Goal: Information Seeking & Learning: Understand process/instructions

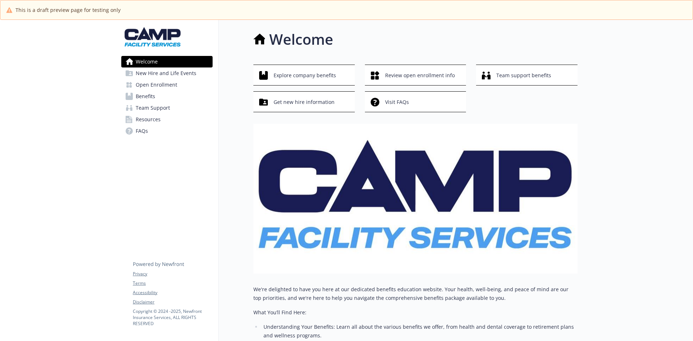
click at [168, 75] on span "New Hire and Life Events" at bounding box center [166, 74] width 61 height 12
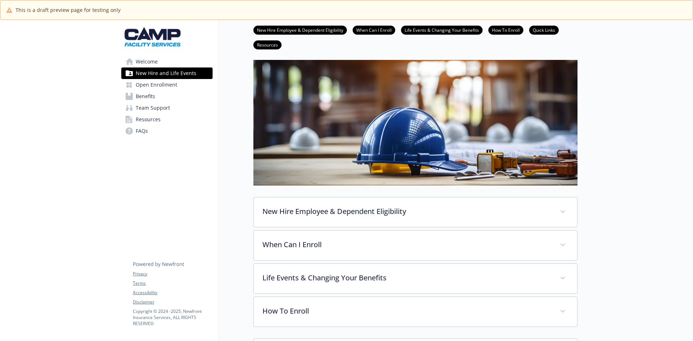
scroll to position [48, 0]
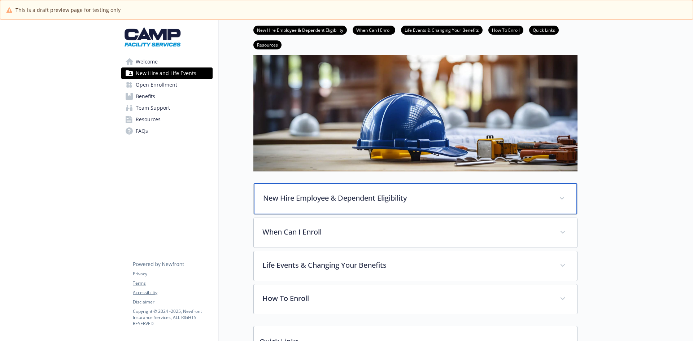
click at [566, 201] on span at bounding box center [562, 199] width 12 height 12
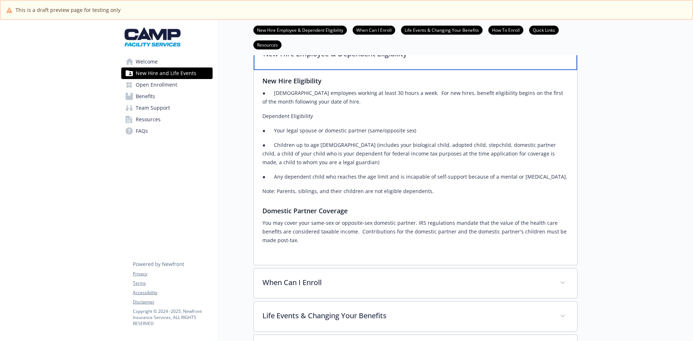
scroll to position [229, 0]
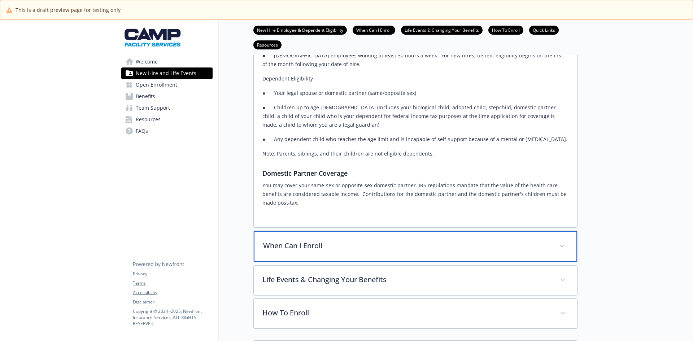
click at [560, 245] on span at bounding box center [562, 246] width 12 height 12
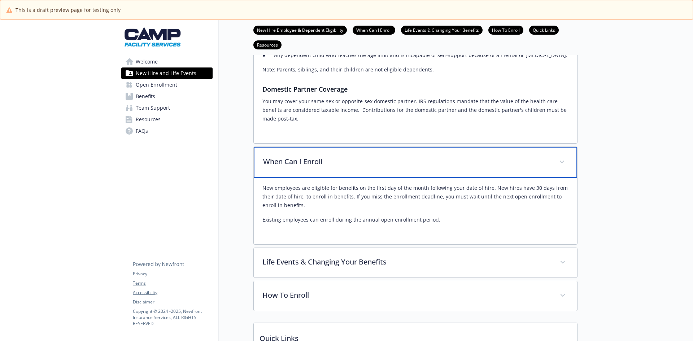
scroll to position [337, 0]
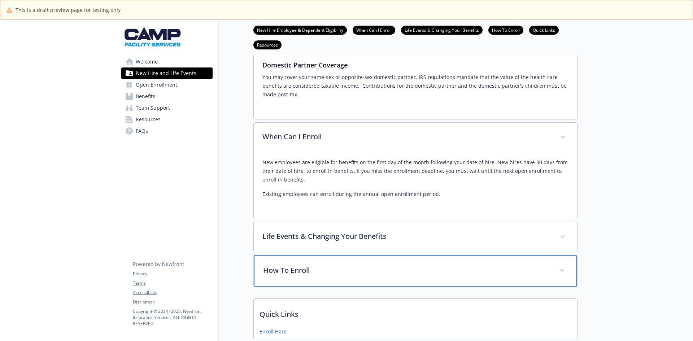
click at [561, 275] on span at bounding box center [562, 271] width 12 height 12
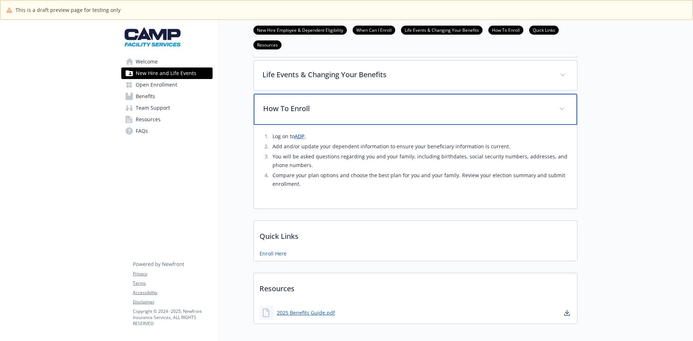
scroll to position [518, 0]
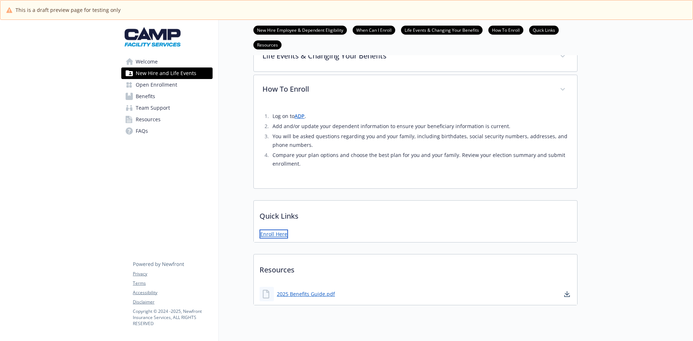
click at [275, 237] on link "Enroll Here" at bounding box center [274, 234] width 29 height 9
click at [300, 292] on link "2025 Benefits Guide.pdf" at bounding box center [307, 292] width 60 height 9
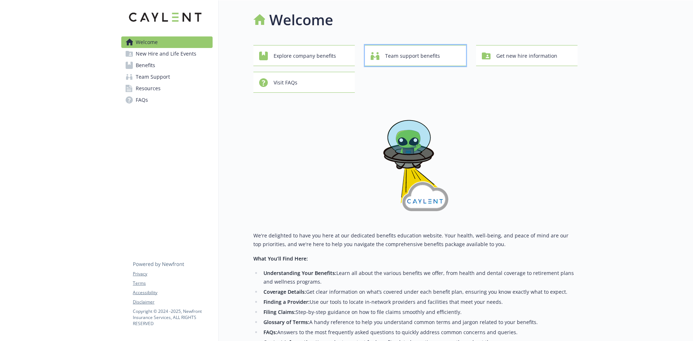
click at [395, 53] on span "Team support benefits" at bounding box center [412, 56] width 55 height 14
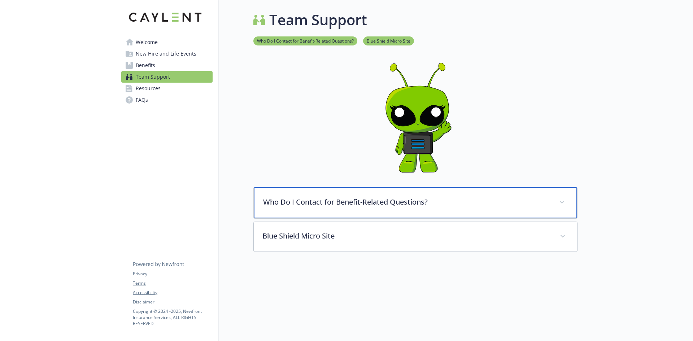
click at [384, 206] on p "Who Do I Contact for Benefit-Related Questions?" at bounding box center [406, 202] width 287 height 11
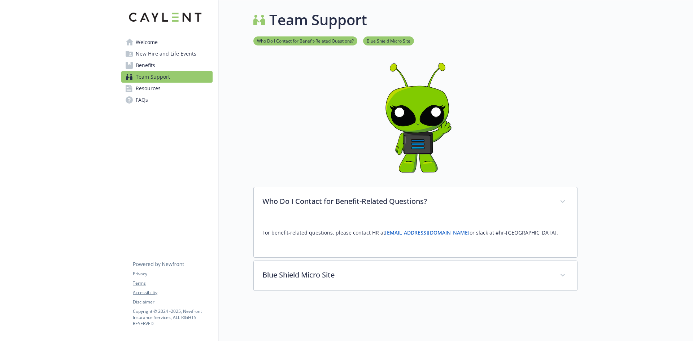
click at [145, 51] on span "New Hire and Life Events" at bounding box center [166, 54] width 61 height 12
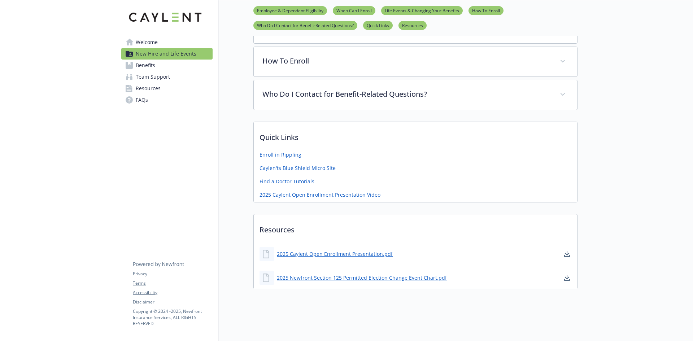
scroll to position [276, 0]
click at [274, 149] on link "Enroll in Rippling" at bounding box center [281, 153] width 43 height 9
click at [133, 39] on icon at bounding box center [129, 42] width 7 height 7
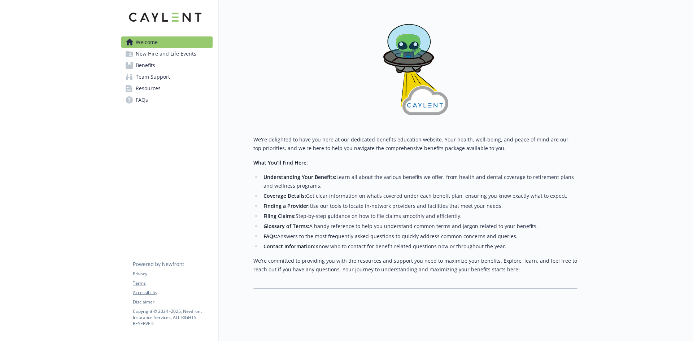
scroll to position [101, 0]
click at [151, 53] on span "New Hire and Life Events" at bounding box center [166, 54] width 61 height 12
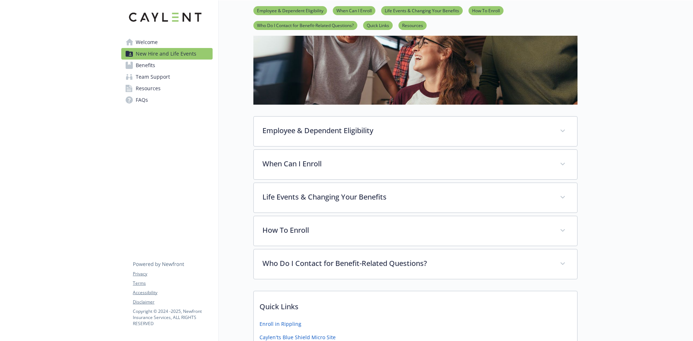
scroll to position [138, 0]
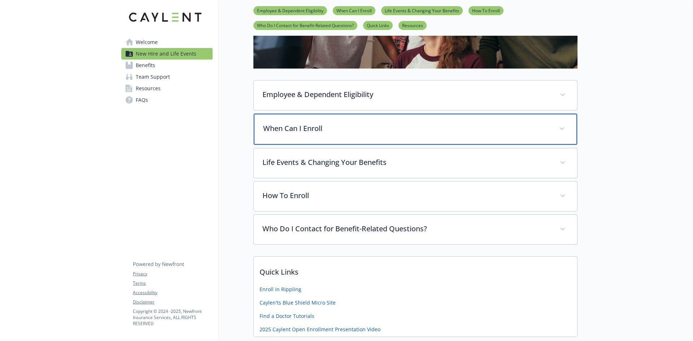
click at [290, 129] on p "When Can I Enroll" at bounding box center [406, 128] width 287 height 11
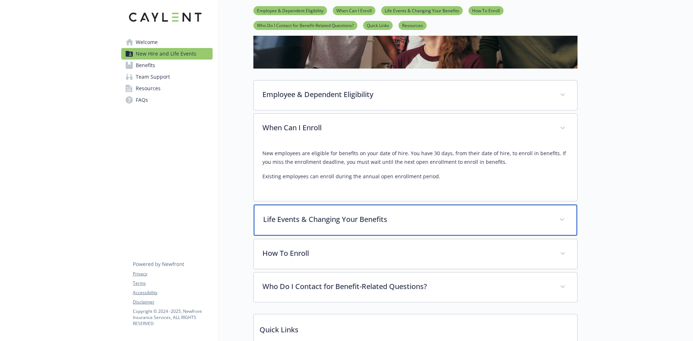
click at [309, 222] on p "Life Events & Changing Your Benefits" at bounding box center [406, 219] width 287 height 11
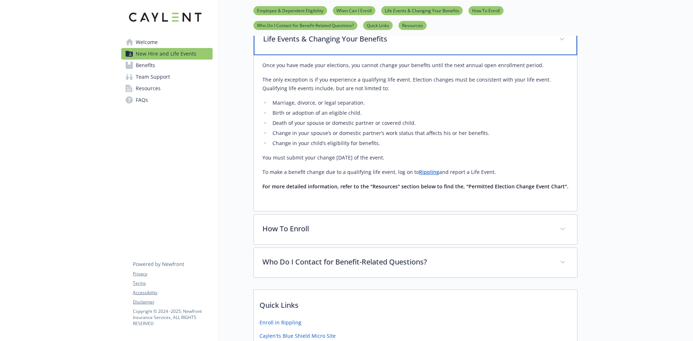
scroll to position [354, 0]
